Goal: Information Seeking & Learning: Learn about a topic

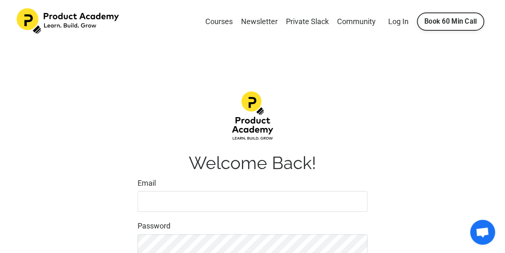
type input "dmtnhu23@gmail.com"
drag, startPoint x: 477, startPoint y: 7, endPoint x: 471, endPoint y: 13, distance: 7.9
click at [471, 13] on div "Courses Newsletter Private Slack Community Log In Book 60 Min Call" at bounding box center [252, 22] width 505 height 44
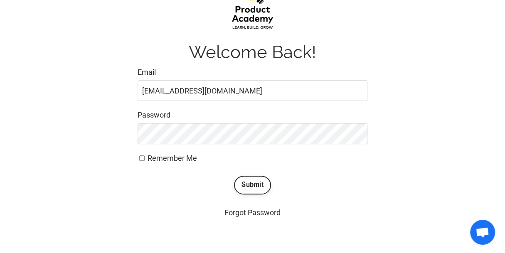
scroll to position [112, 0]
click at [175, 156] on span "Remember Me" at bounding box center [172, 157] width 49 height 9
click at [145, 156] on input "Remember Me" at bounding box center [141, 157] width 5 height 5
checkbox input "true"
click at [253, 181] on button "Submit" at bounding box center [252, 184] width 37 height 18
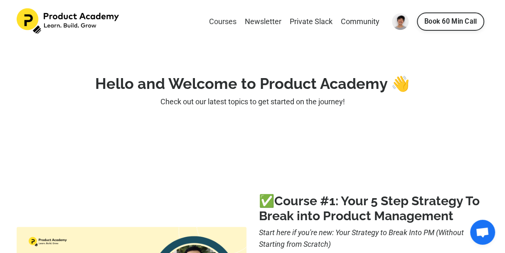
click at [228, 23] on link "Courses" at bounding box center [222, 22] width 27 height 12
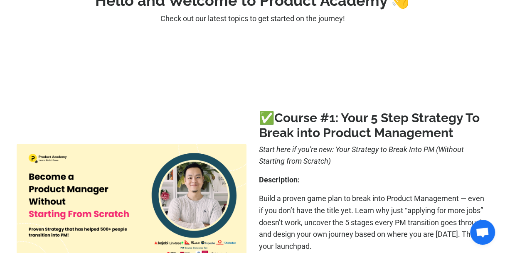
scroll to position [207, 0]
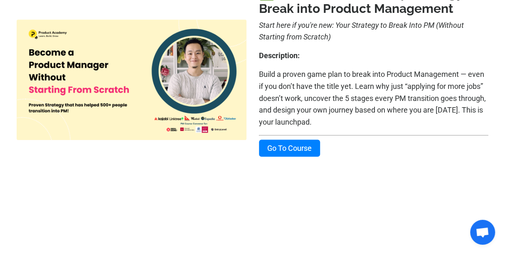
click at [314, 149] on link "Go To Course" at bounding box center [289, 148] width 61 height 17
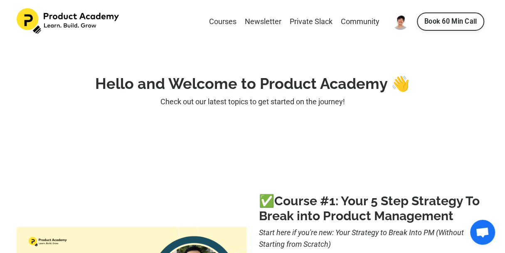
click at [402, 22] on img at bounding box center [400, 21] width 17 height 17
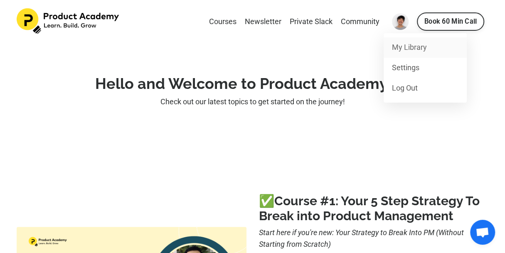
click at [403, 52] on link "My Library" at bounding box center [425, 47] width 83 height 20
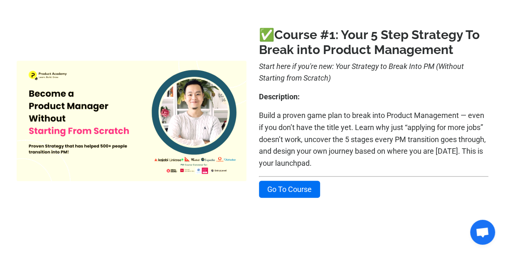
click at [145, 117] on img at bounding box center [132, 121] width 230 height 121
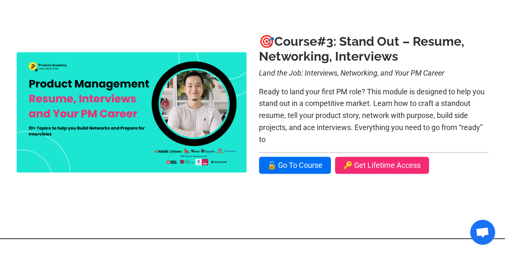
scroll to position [956, 0]
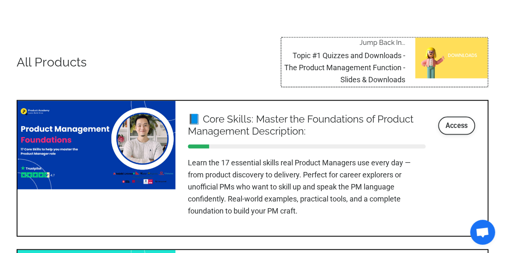
click at [441, 129] on link "Access" at bounding box center [456, 126] width 37 height 18
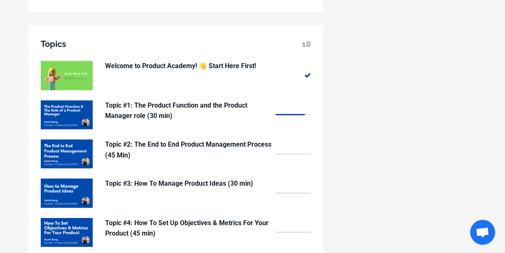
scroll to position [665, 0]
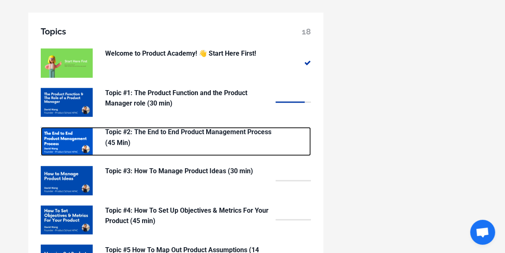
click at [239, 135] on p "Topic #2: The End to End Product Management Process (45 Min)" at bounding box center [188, 137] width 166 height 21
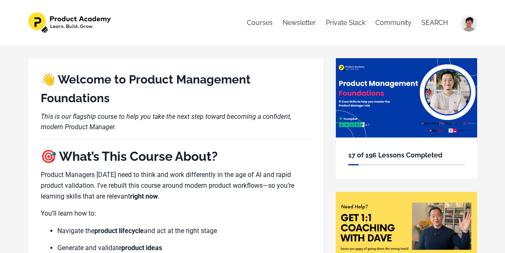
scroll to position [665, 0]
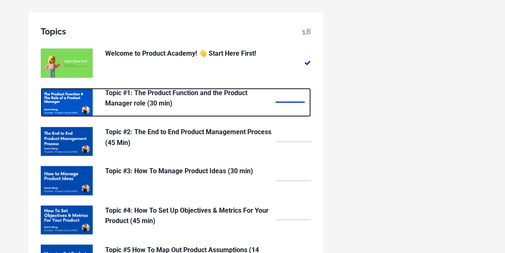
click at [188, 94] on p "Topic #1: The Product Function and the Product Manager role (30 min)" at bounding box center [188, 98] width 166 height 21
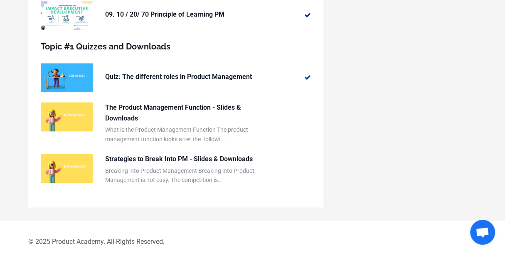
scroll to position [487, 0]
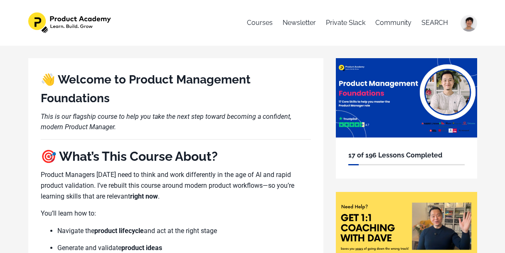
scroll to position [665, 0]
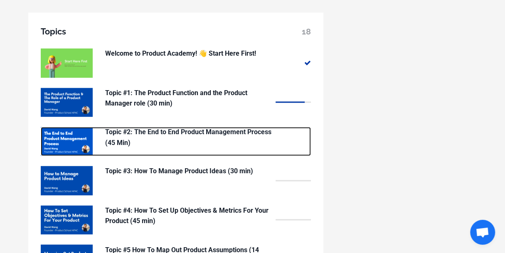
click at [210, 131] on p "Topic #2: The End to End Product Management Process (45 Min)" at bounding box center [188, 137] width 166 height 21
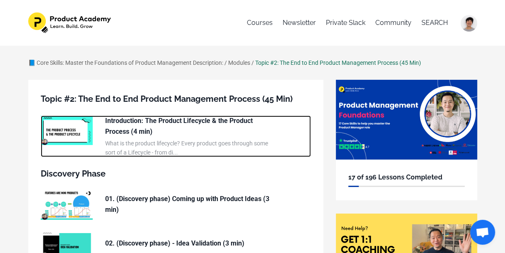
click at [233, 124] on p "Introduction: The Product Lifecycle & the Product Process (4 min)" at bounding box center [188, 126] width 166 height 21
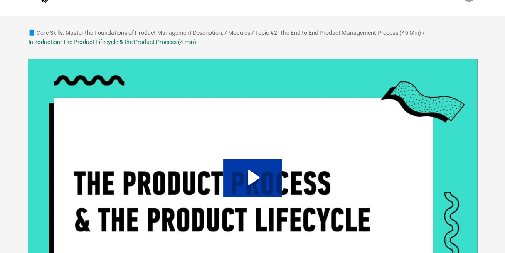
scroll to position [83, 0]
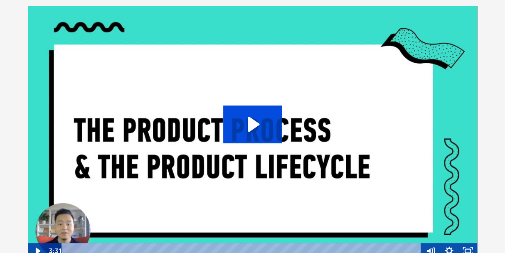
click at [245, 130] on icon "Play Video: sites/127338/video/ASYxtcPkTbKGJIs9paQ4_Topic_03-01_Product_Lifecyc…" at bounding box center [252, 124] width 59 height 37
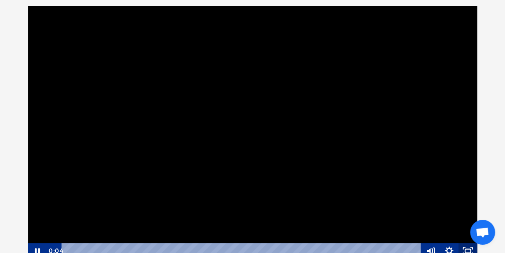
click at [468, 248] on icon "Fullscreen" at bounding box center [467, 251] width 19 height 16
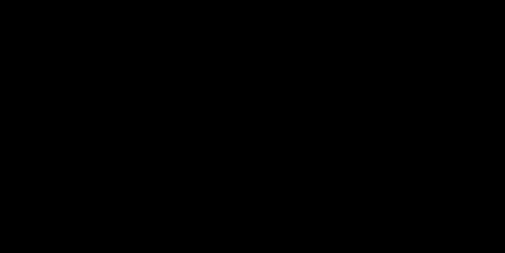
scroll to position [266, 0]
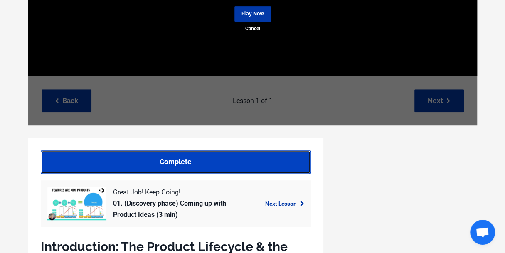
click at [283, 160] on link "Complete" at bounding box center [176, 161] width 270 height 23
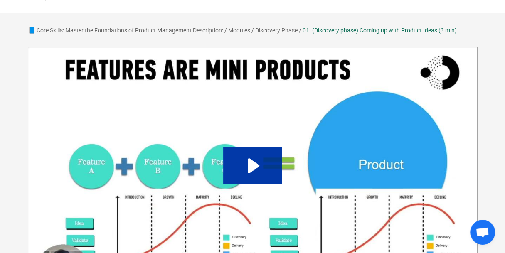
scroll to position [30, 0]
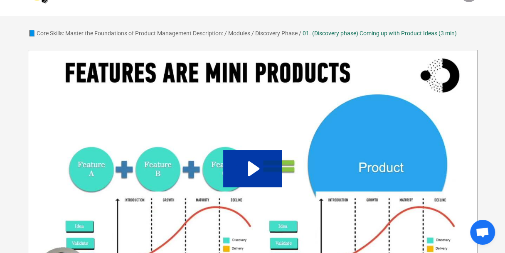
click at [259, 171] on icon "Play Video: sites/127338/video/IJ0BgdoRra0jfOv8c98A_Topic_03-02_Idea_stage.mp4" at bounding box center [252, 168] width 59 height 37
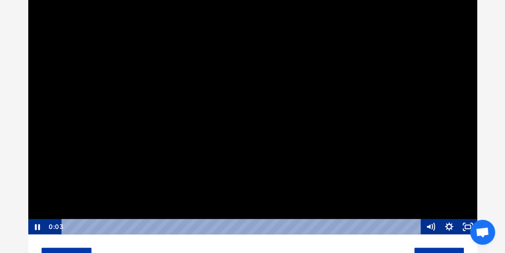
scroll to position [99, 0]
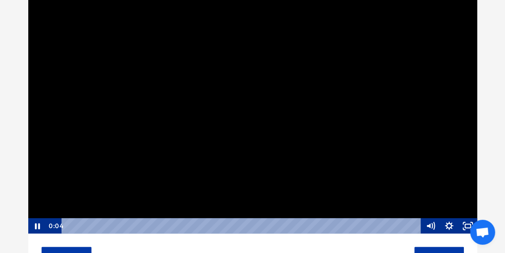
click at [468, 226] on icon "Fullscreen" at bounding box center [467, 226] width 19 height 16
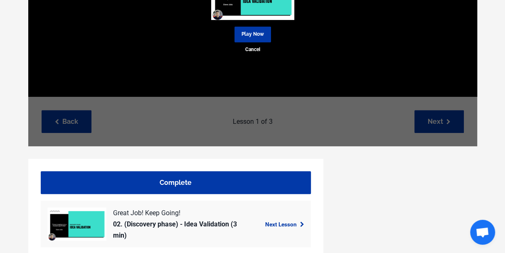
scroll to position [236, 0]
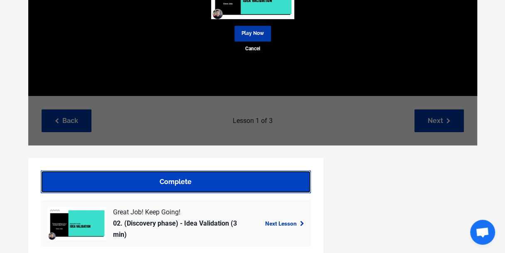
click at [285, 188] on link "Complete" at bounding box center [176, 181] width 270 height 23
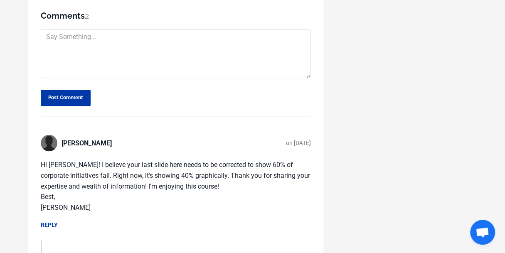
scroll to position [525, 0]
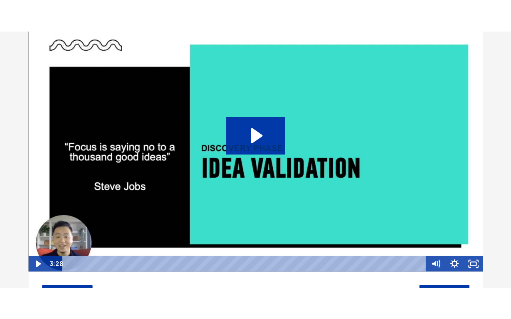
scroll to position [96, 0]
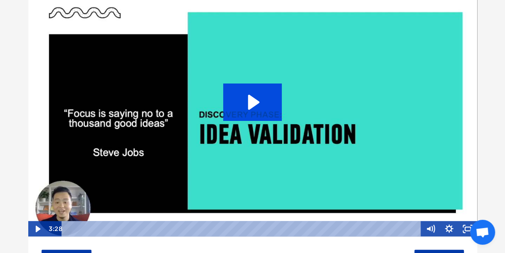
click at [263, 106] on icon "Play Video: sites/127338/video/0XySj908QViGKiqNu1VR_Topic_03-03_Idea_validation…" at bounding box center [252, 102] width 59 height 37
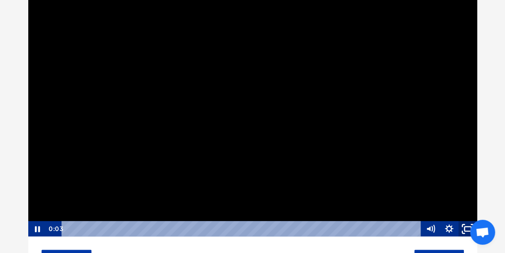
click at [462, 229] on icon "Fullscreen" at bounding box center [468, 228] width 22 height 19
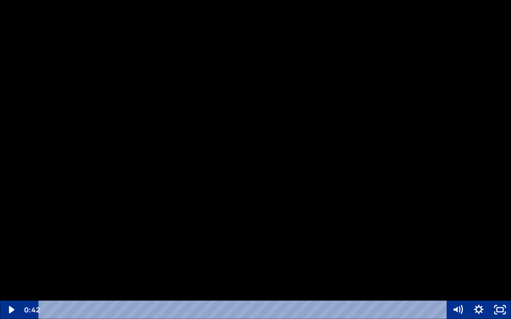
click at [400, 201] on div at bounding box center [255, 159] width 511 height 319
click at [116, 253] on div "Playbar" at bounding box center [243, 310] width 395 height 18
click at [226, 239] on div at bounding box center [255, 159] width 511 height 319
click at [0, 0] on button "Play Video: sites/127338/video/0XySj908QViGKiqNu1VR_Topic_03-03_Idea_validation…" at bounding box center [0, 0] width 0 height 0
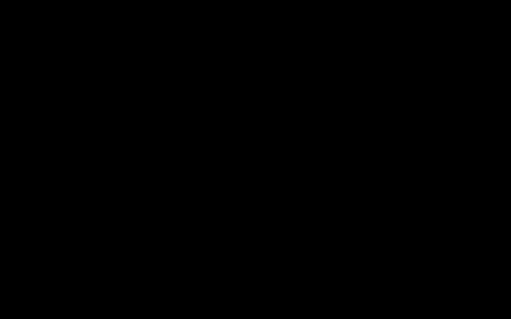
click at [0, 0] on button "Pause: sites/127338/video/0XySj908QViGKiqNu1VR_Topic_03-03_Idea_validation.mp4" at bounding box center [0, 0] width 0 height 0
click at [0, 0] on button "Play Video: sites/127338/video/0XySj908QViGKiqNu1VR_Topic_03-03_Idea_validation…" at bounding box center [0, 0] width 0 height 0
click at [0, 0] on button "Pause: sites/127338/video/0XySj908QViGKiqNu1VR_Topic_03-03_Idea_validation.mp4" at bounding box center [0, 0] width 0 height 0
click at [0, 0] on button "Play Video: sites/127338/video/0XySj908QViGKiqNu1VR_Topic_03-03_Idea_validation…" at bounding box center [0, 0] width 0 height 0
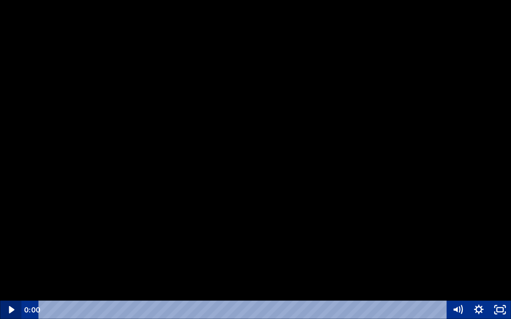
click at [6, 253] on icon "Play Video" at bounding box center [11, 310] width 21 height 18
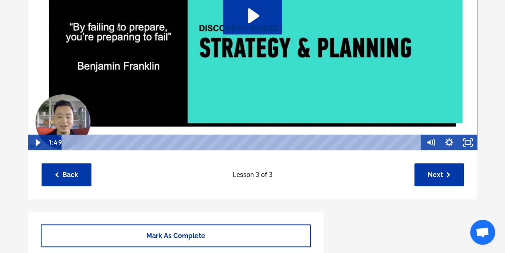
scroll to position [185, 0]
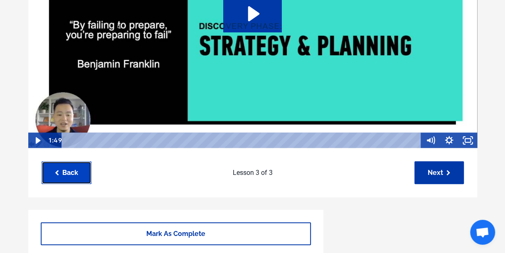
click at [64, 172] on link "Back" at bounding box center [67, 172] width 50 height 23
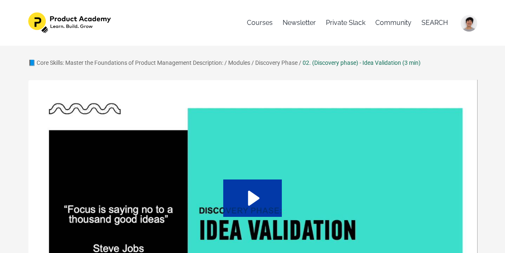
scroll to position [72, 0]
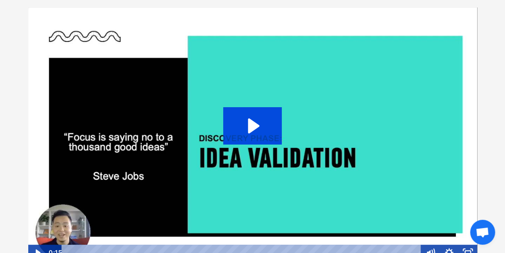
click at [251, 127] on icon "Play Video: sites/127338/video/0XySj908QViGKiqNu1VR_Topic_03-03_Idea_validation…" at bounding box center [254, 125] width 12 height 15
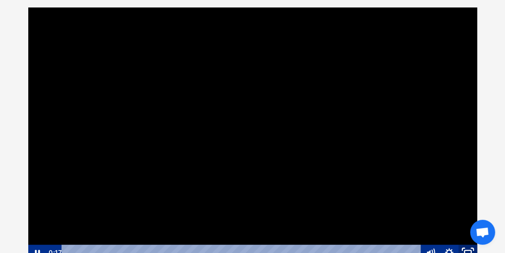
click at [467, 251] on icon "Fullscreen" at bounding box center [468, 252] width 22 height 19
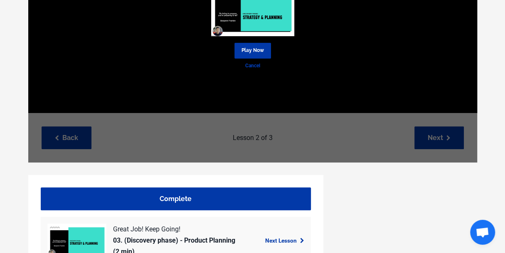
scroll to position [220, 0]
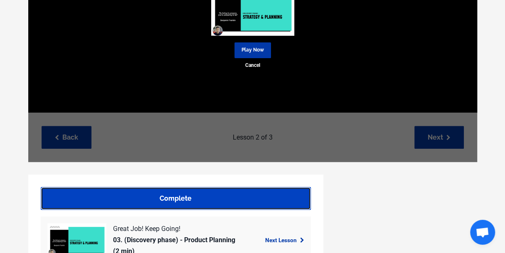
click at [264, 197] on link "Complete" at bounding box center [176, 198] width 270 height 23
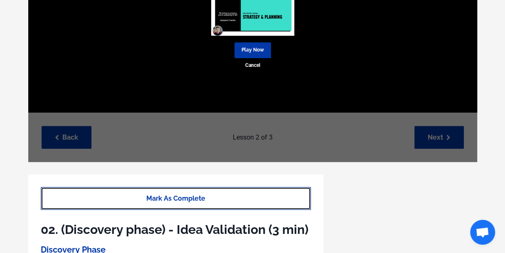
scroll to position [147, 0]
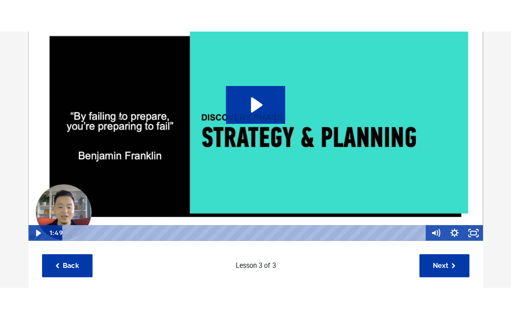
scroll to position [125, 0]
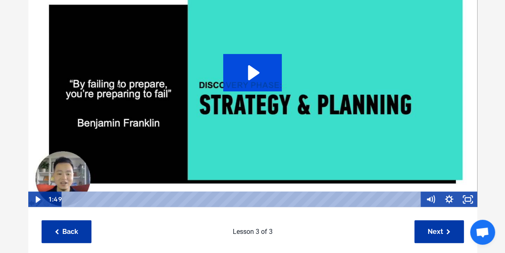
click at [263, 70] on icon "Play Video: sites/127338/video/ACBQmplEQnio427SjgU7_Topic_03-04_-_Planning_.mp4" at bounding box center [252, 72] width 59 height 37
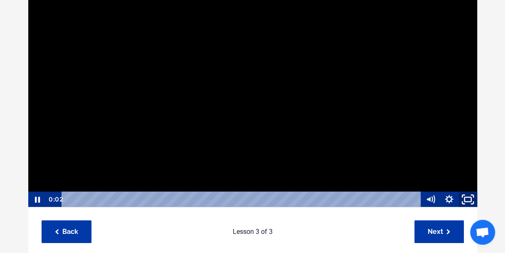
click at [468, 200] on icon "Fullscreen" at bounding box center [468, 199] width 22 height 19
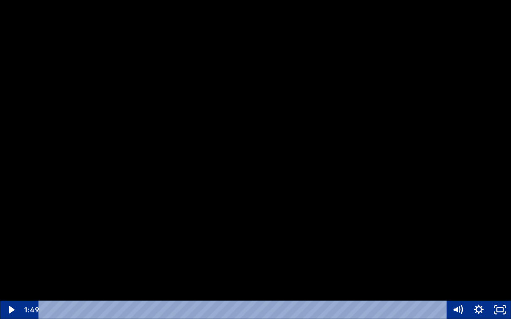
click at [426, 125] on div at bounding box center [255, 159] width 511 height 319
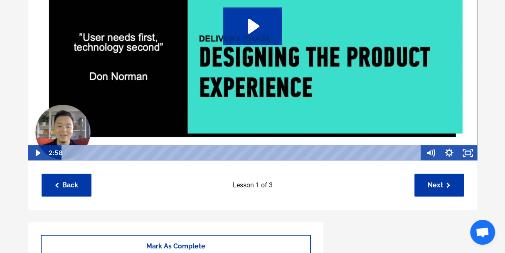
scroll to position [173, 0]
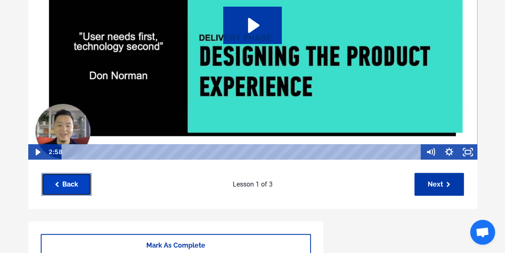
click at [59, 189] on link "Back" at bounding box center [67, 184] width 50 height 23
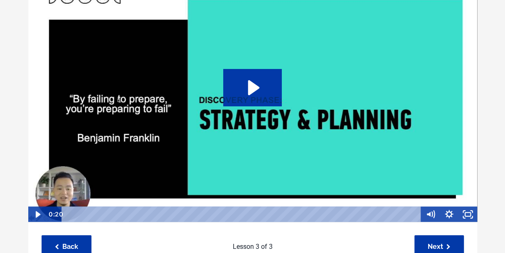
scroll to position [111, 0]
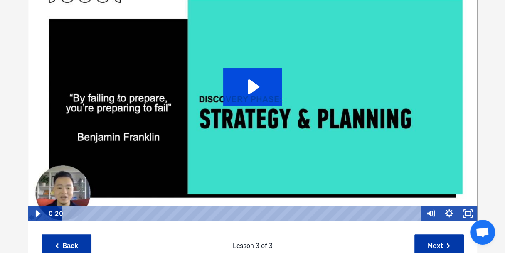
click at [256, 98] on icon "Play Video: sites/127338/video/ACBQmplEQnio427SjgU7_Topic_03-04_-_Planning_.mp4" at bounding box center [252, 86] width 59 height 37
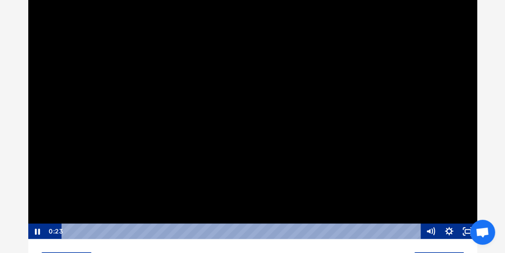
scroll to position [94, 0]
click at [466, 231] on icon "Fullscreen" at bounding box center [468, 231] width 22 height 19
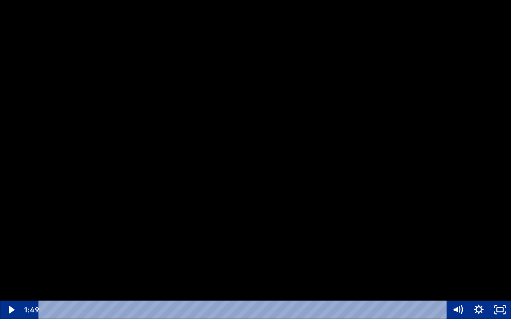
click at [329, 178] on div at bounding box center [255, 159] width 511 height 319
